Goal: Task Accomplishment & Management: Use online tool/utility

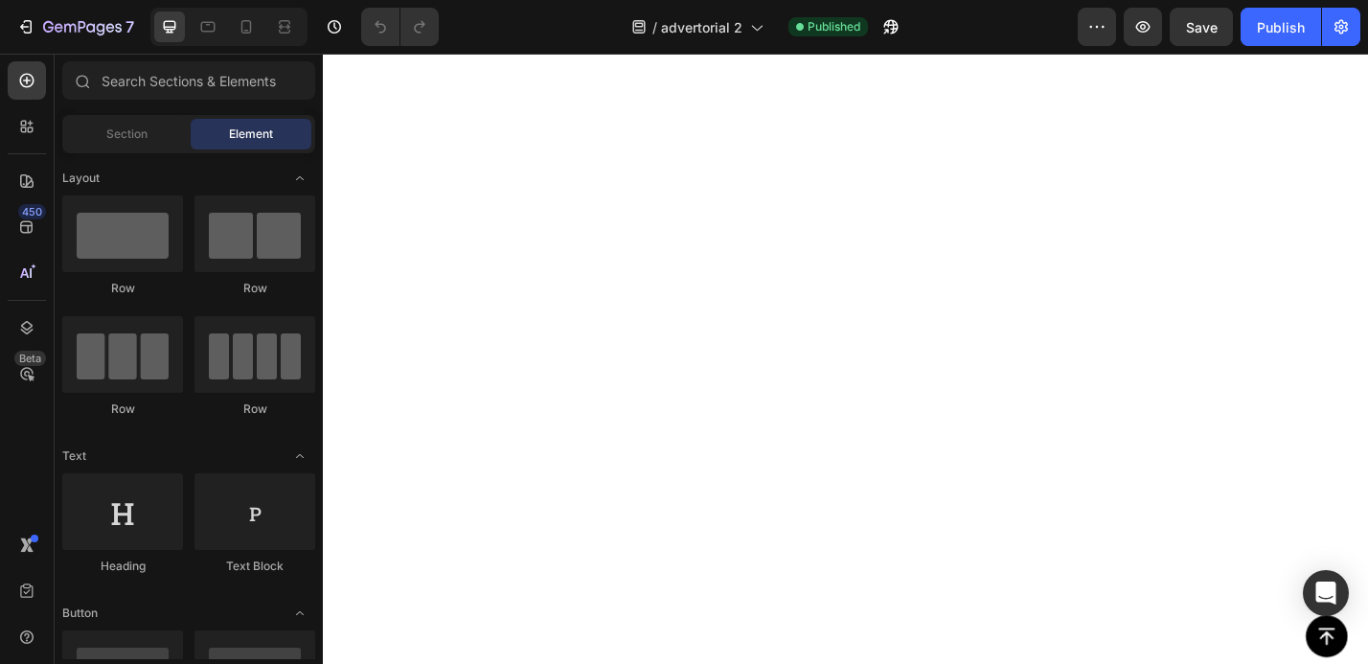
scroll to position [8044, 0]
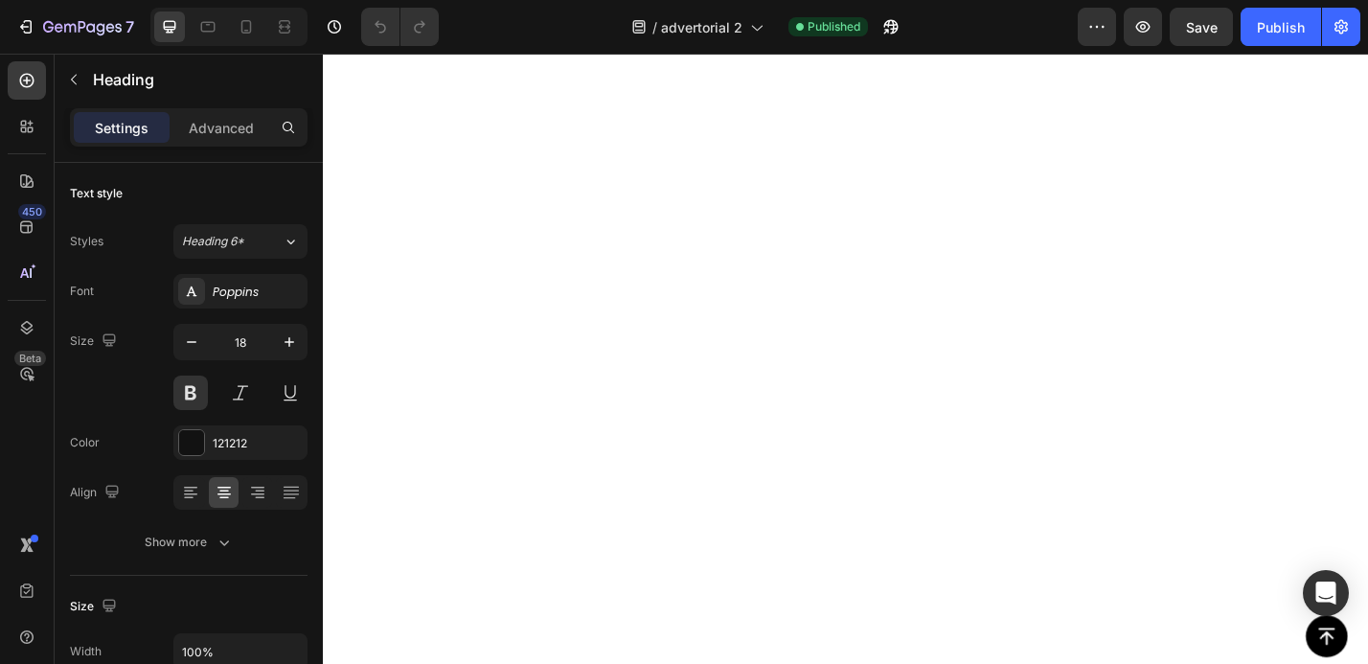
scroll to position [8146, 0]
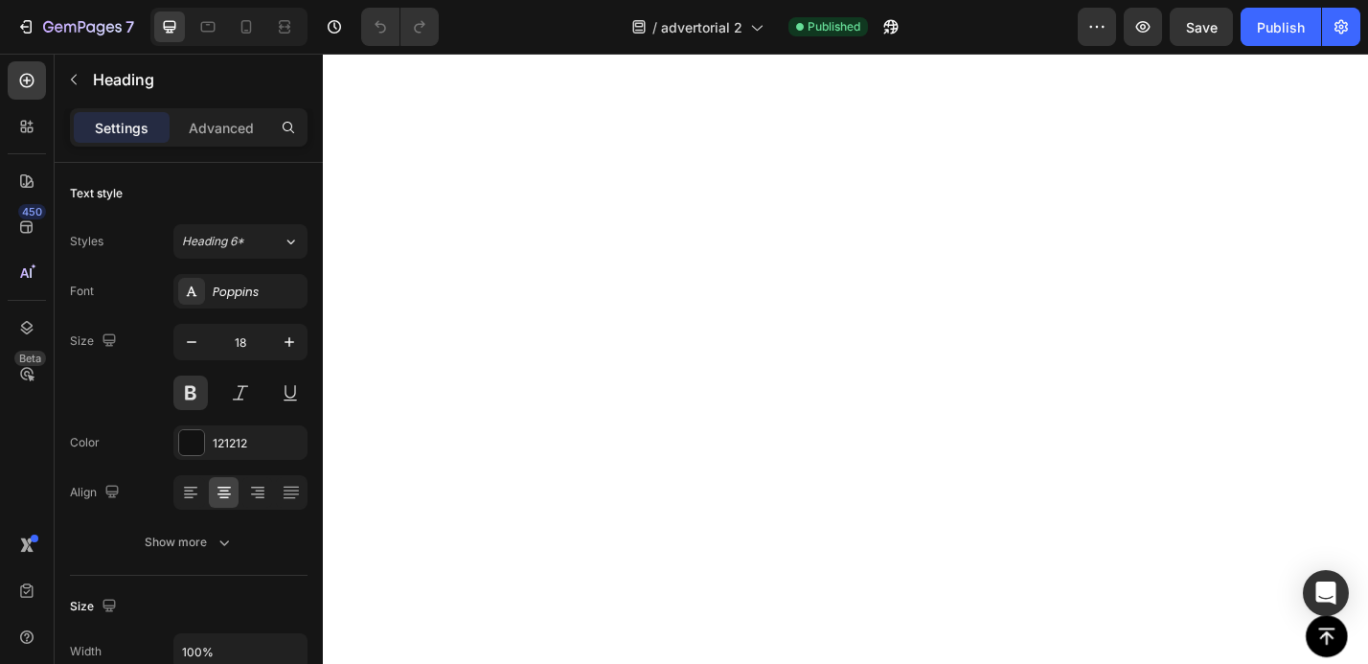
drag, startPoint x: 892, startPoint y: 236, endPoint x: 659, endPoint y: 220, distance: 233.3
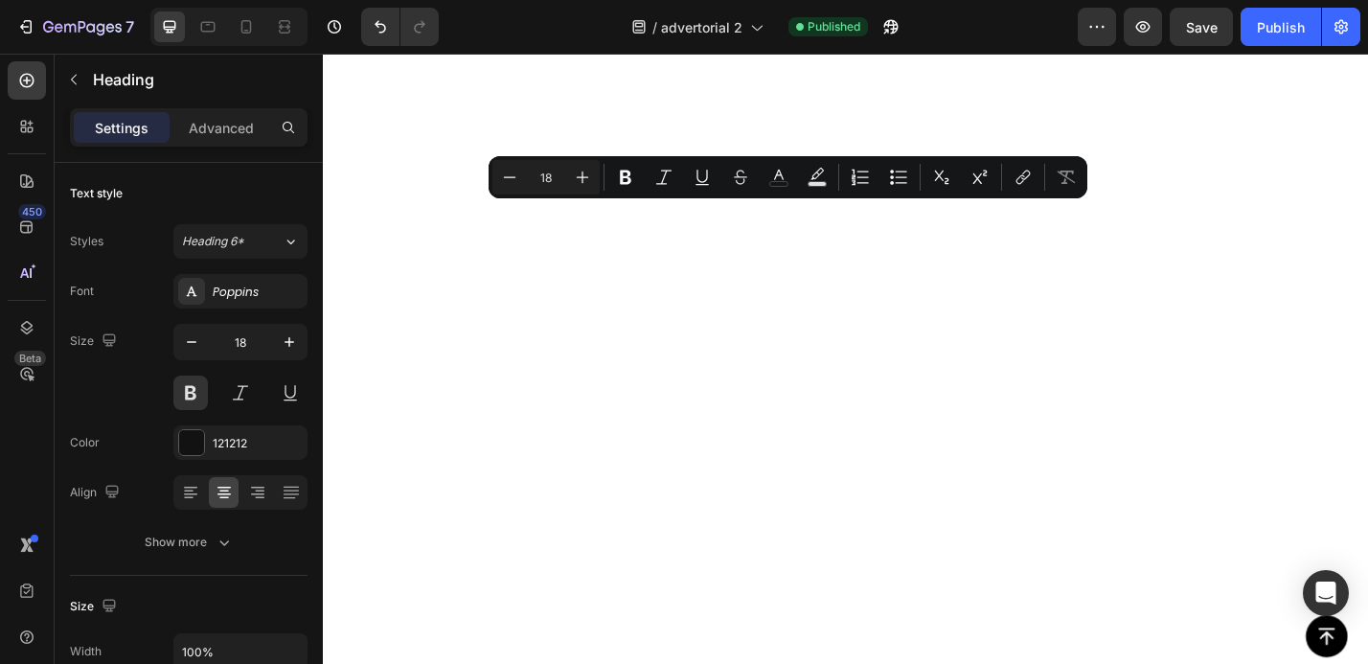
drag, startPoint x: 887, startPoint y: 230, endPoint x: 723, endPoint y: 235, distance: 163.9
click at [813, 184] on rect "Editor contextual toolbar" at bounding box center [818, 184] width 18 height 5
type input "000000"
type input "77"
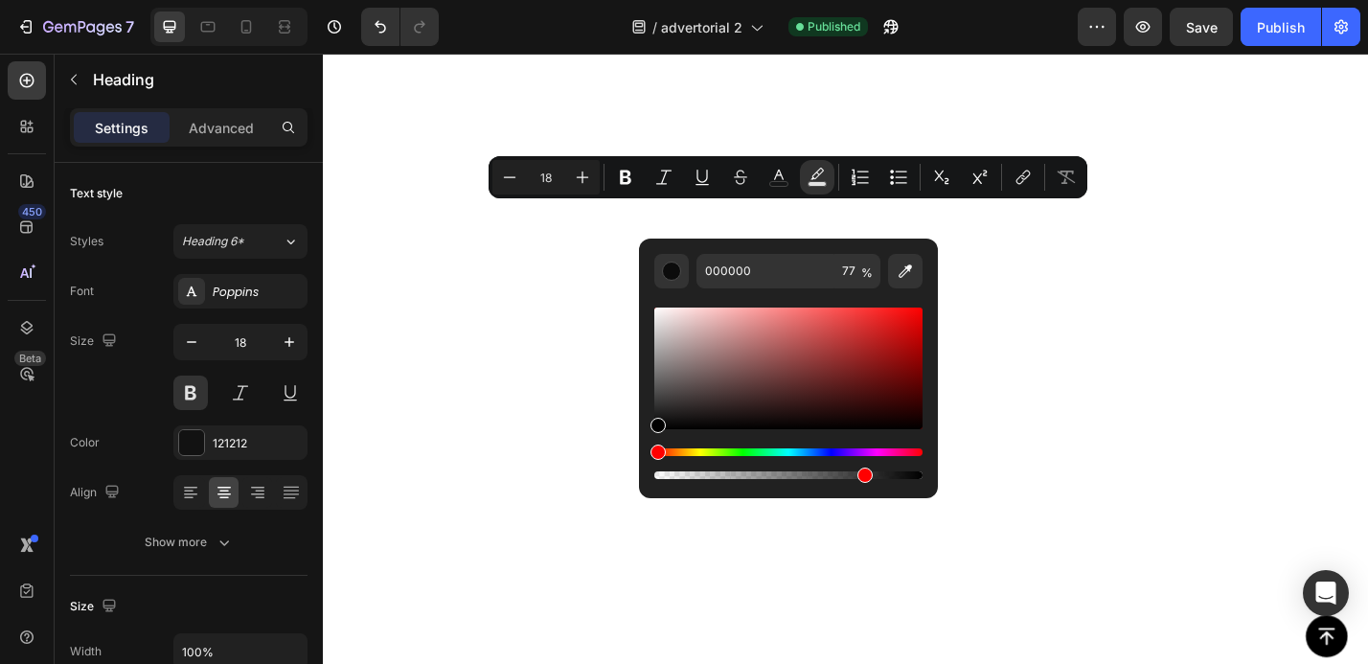
click at [902, 332] on div "Editor contextual toolbar" at bounding box center [788, 369] width 268 height 122
type input "C91010"
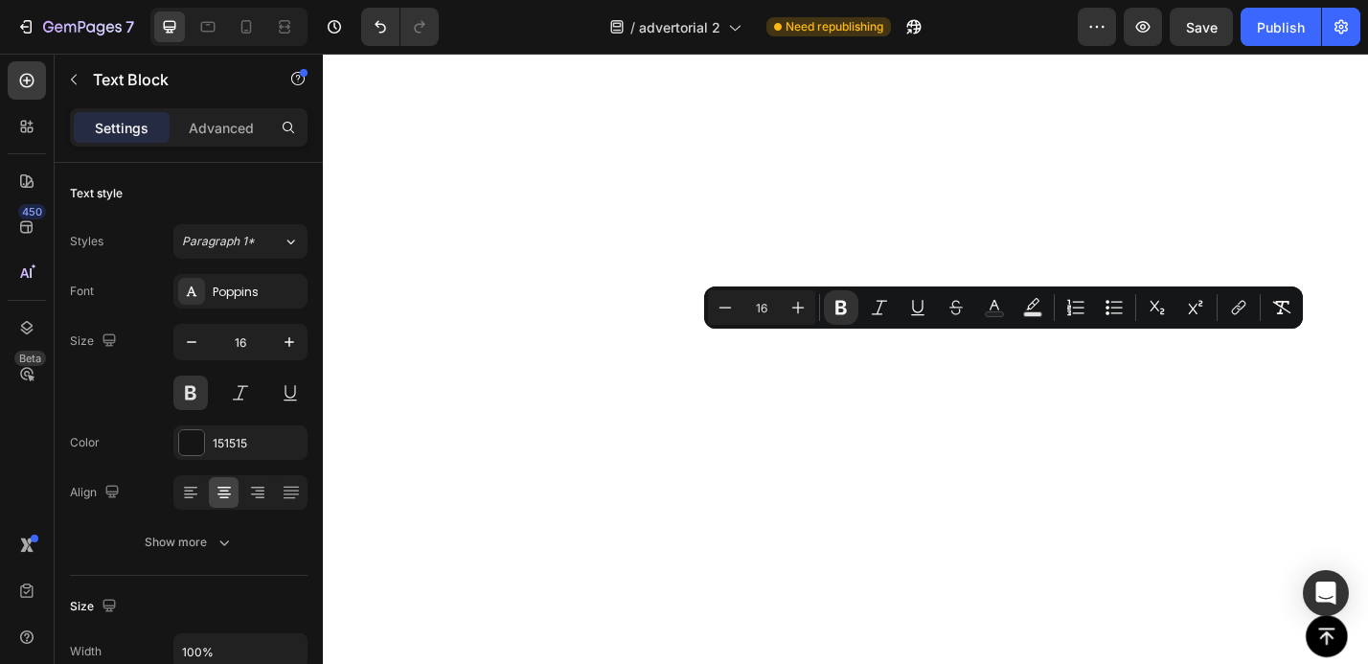
drag, startPoint x: 1140, startPoint y: 372, endPoint x: 928, endPoint y: 377, distance: 212.8
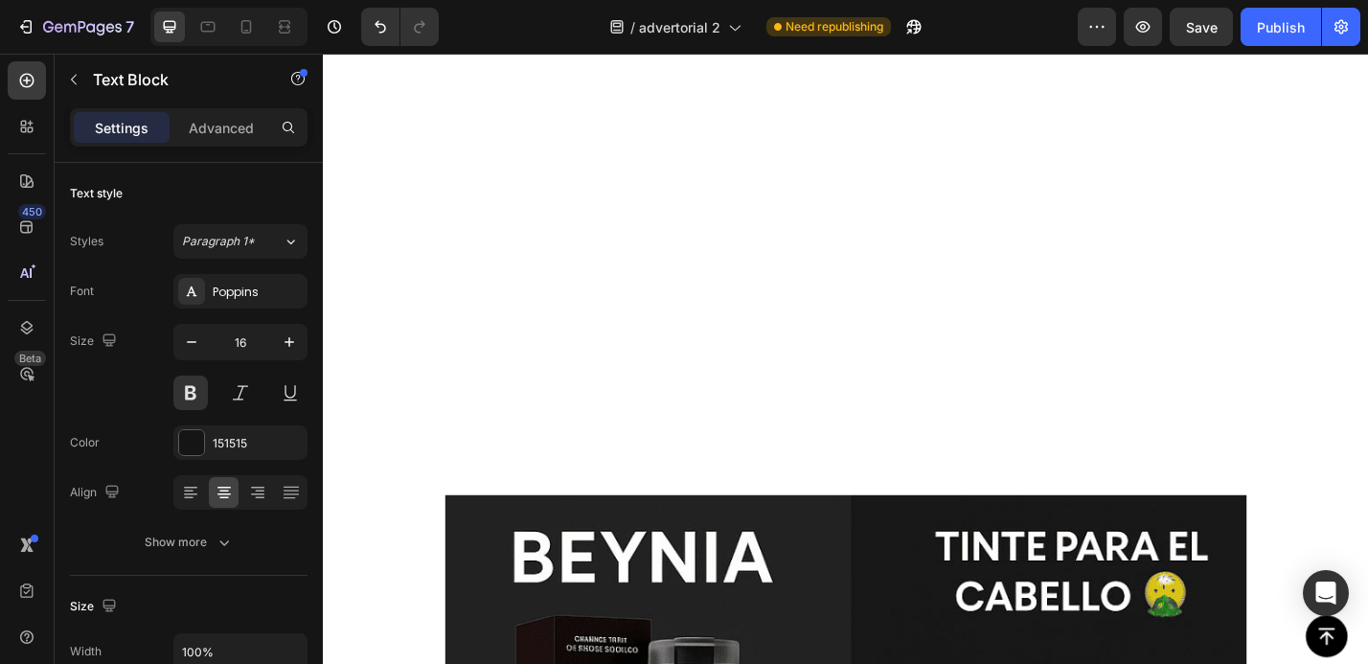
scroll to position [2629, 0]
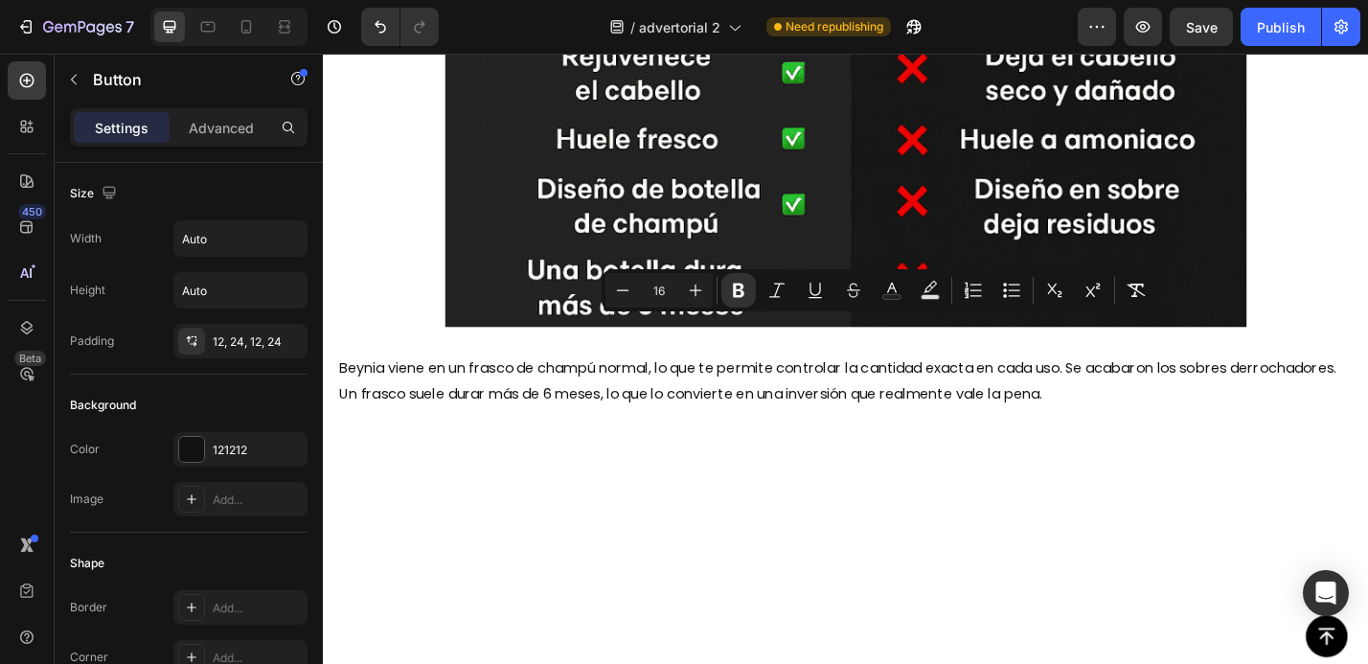
drag, startPoint x: 777, startPoint y: 355, endPoint x: 1039, endPoint y: 359, distance: 261.6
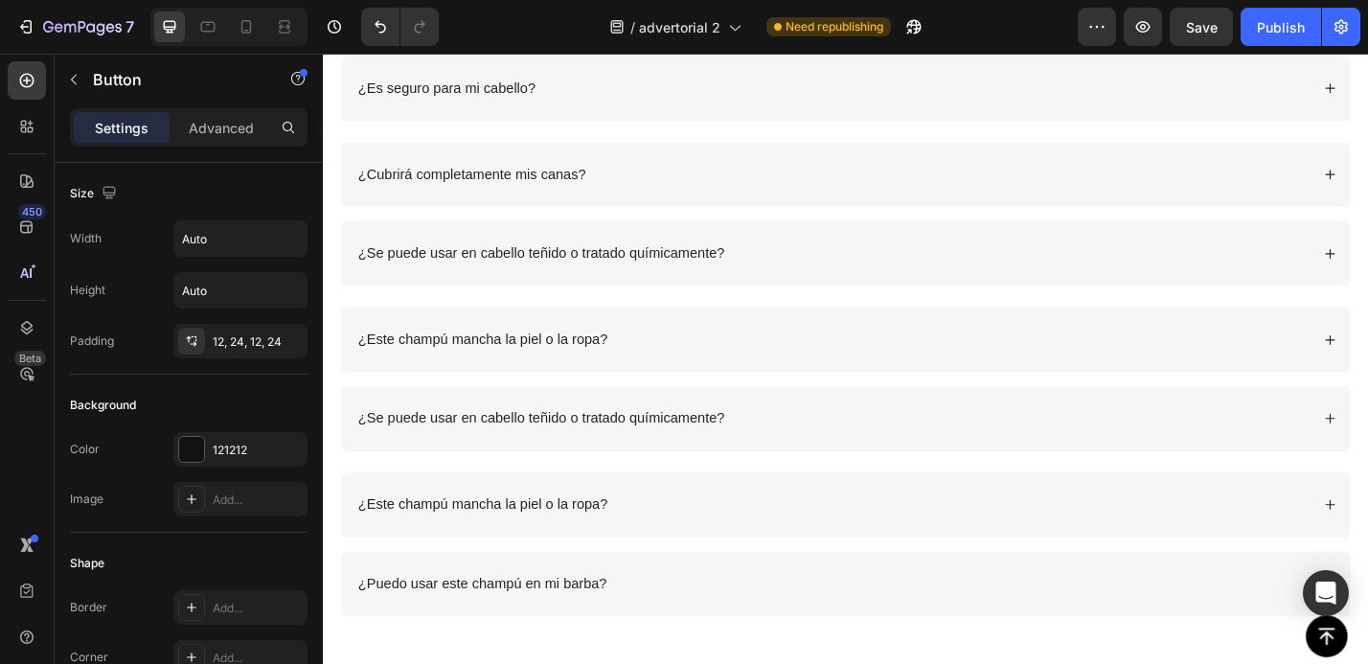
scroll to position [16596, 0]
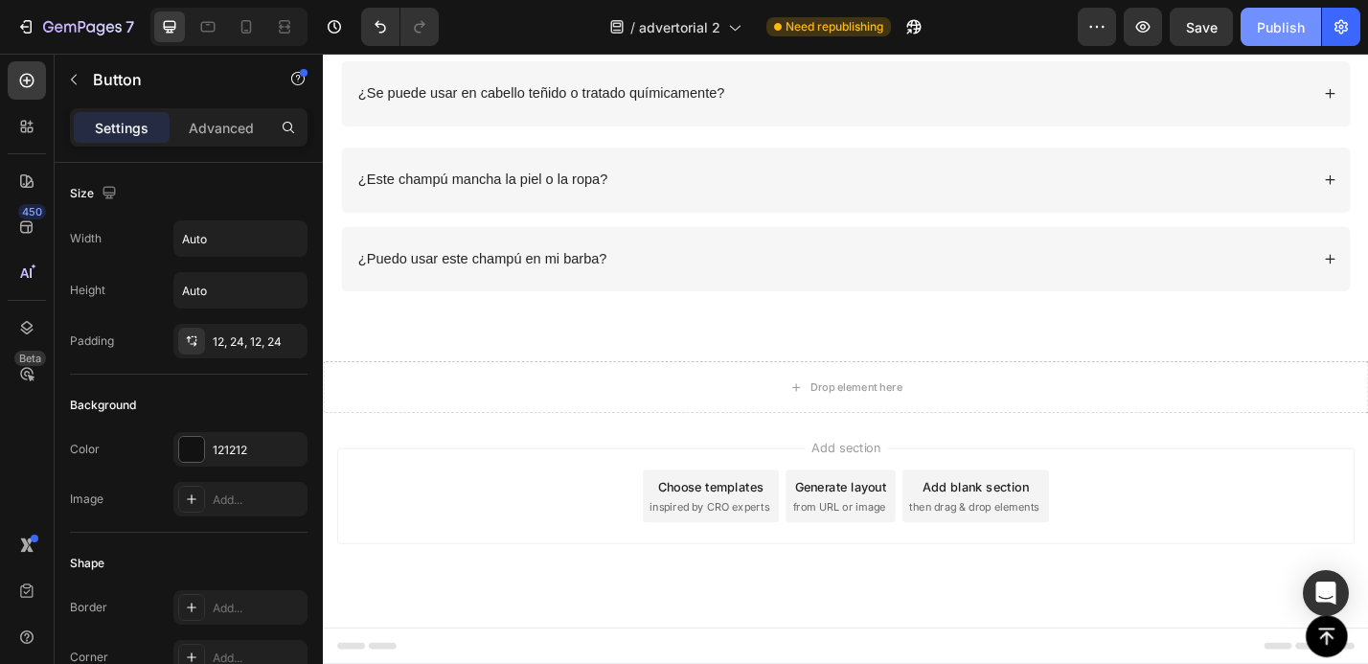
click at [1269, 37] on button "Publish" at bounding box center [1281, 27] width 80 height 38
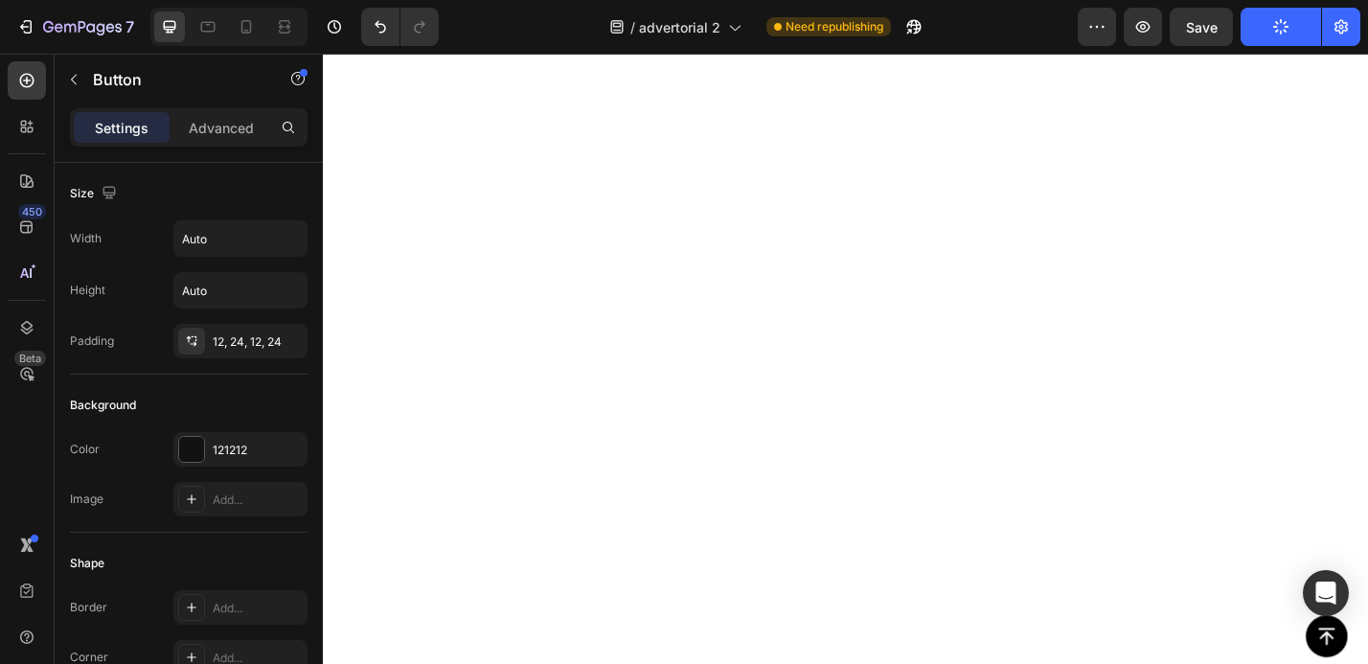
scroll to position [14704, 0]
click at [49, 24] on icon "button" at bounding box center [82, 28] width 79 height 16
